Goal: Transaction & Acquisition: Purchase product/service

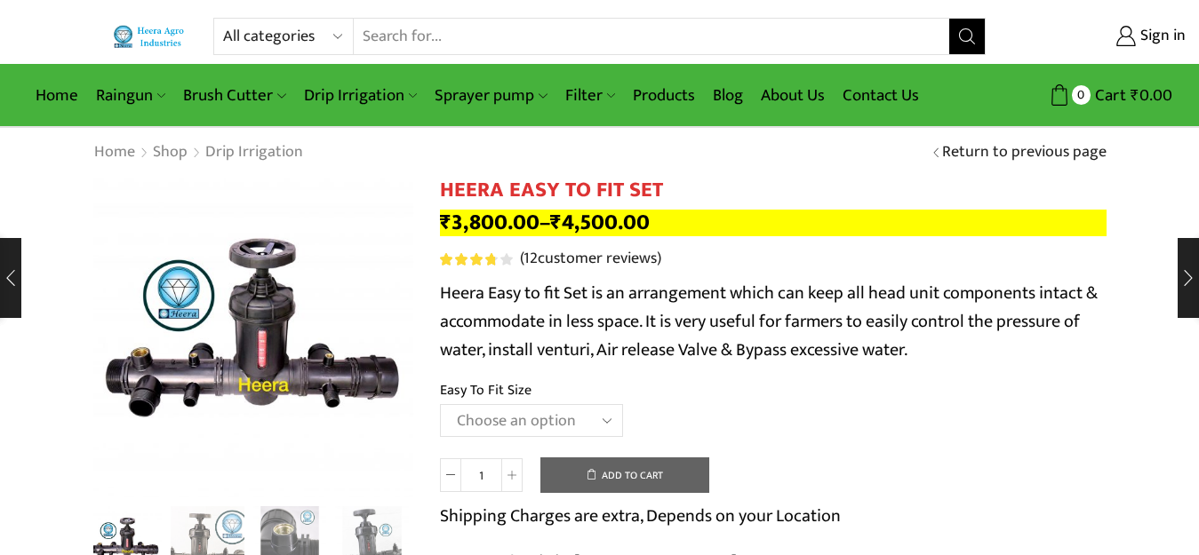
click at [283, 41] on select "All categories Accessories Air Release Valve Brush Cutter Domestic Use Drip Irr…" at bounding box center [288, 37] width 131 height 36
select select "filter"
click at [223, 19] on select "All categories Accessories Air Release Valve Brush Cutter Domestic Use Drip Irr…" at bounding box center [288, 37] width 131 height 36
click at [965, 43] on icon "Search button" at bounding box center [967, 36] width 16 height 16
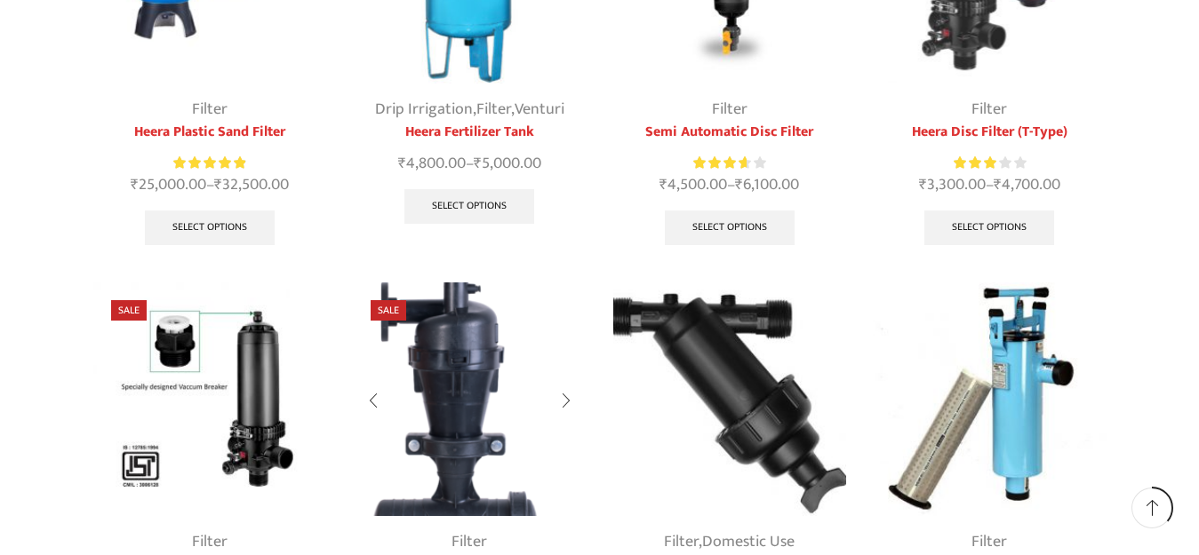
scroll to position [444, 0]
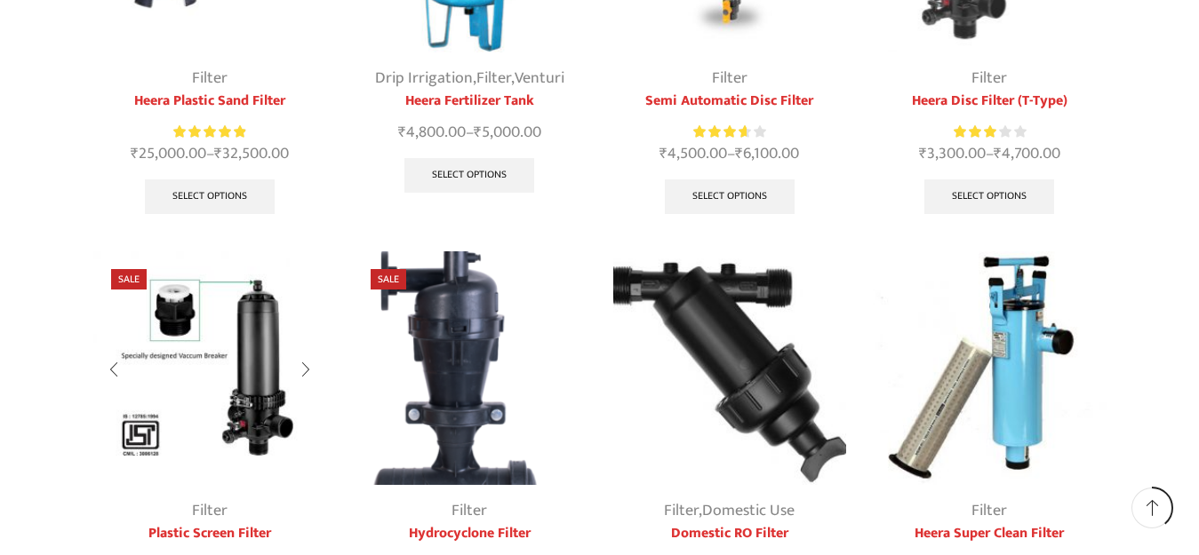
click at [260, 405] on img at bounding box center [210, 368] width 234 height 234
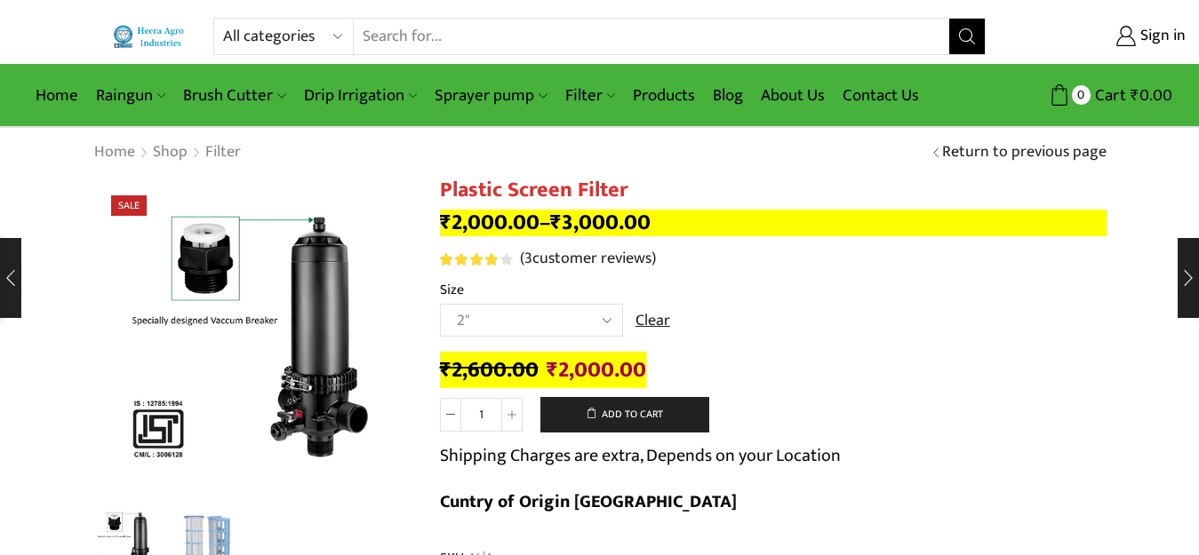
click at [457, 321] on select "Choose an option 2" 2.5" 3" 40M Cube 3" 50M Cube" at bounding box center [531, 320] width 183 height 33
click at [440, 304] on select "Choose an option 2" 2.5" 3" 40M Cube 3" 50M Cube" at bounding box center [531, 320] width 183 height 33
select select "3" 40M Cube"
